Goal: Information Seeking & Learning: Learn about a topic

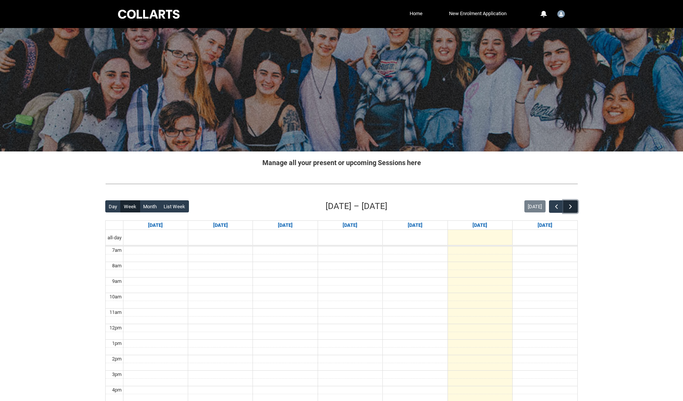
click at [572, 208] on span "button" at bounding box center [571, 207] width 8 height 8
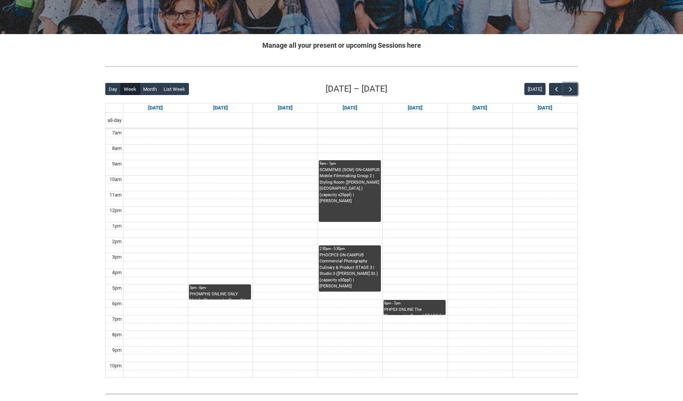
scroll to position [116, 0]
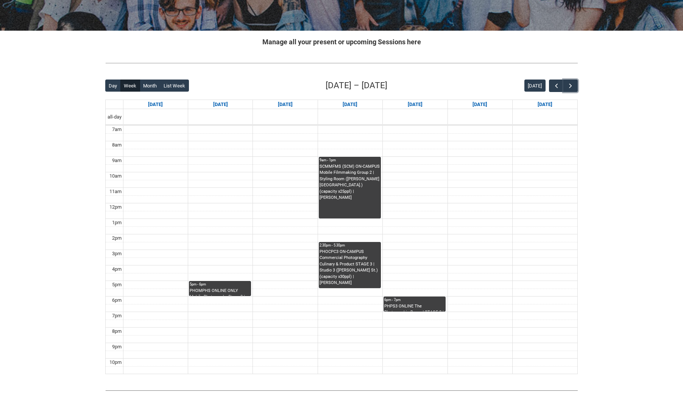
click at [216, 291] on div "PHOMPHS ONLINE ONLY Mobile Photography Stage 3 | Online | [PERSON_NAME] [PERSON…" at bounding box center [220, 292] width 61 height 8
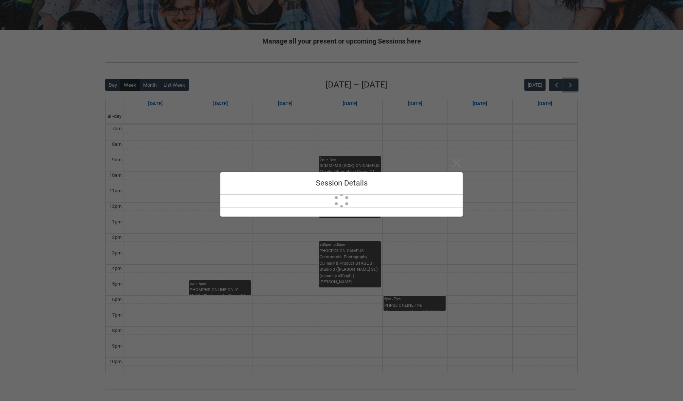
scroll to position [121, 0]
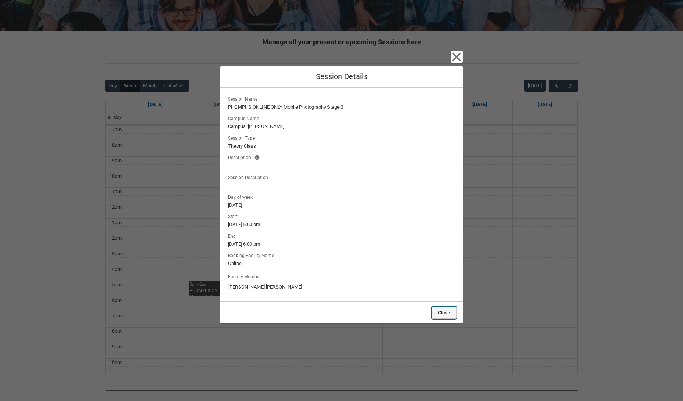
click at [453, 314] on button "Close" at bounding box center [444, 313] width 25 height 12
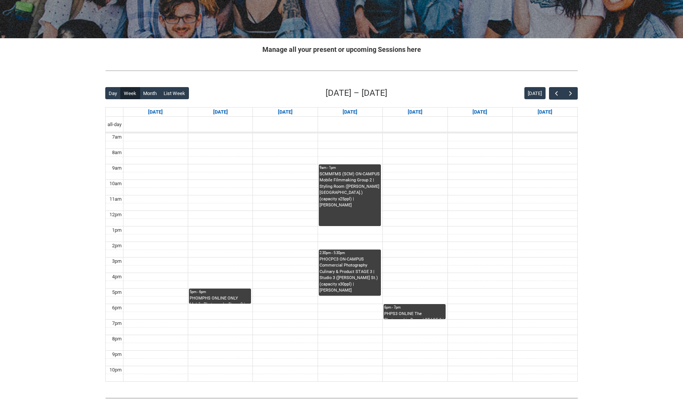
scroll to position [112, 0]
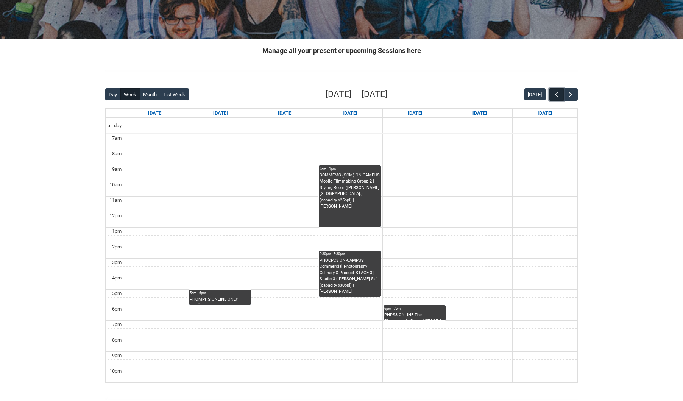
click at [555, 93] on span "button" at bounding box center [557, 95] width 8 height 8
